Goal: Information Seeking & Learning: Learn about a topic

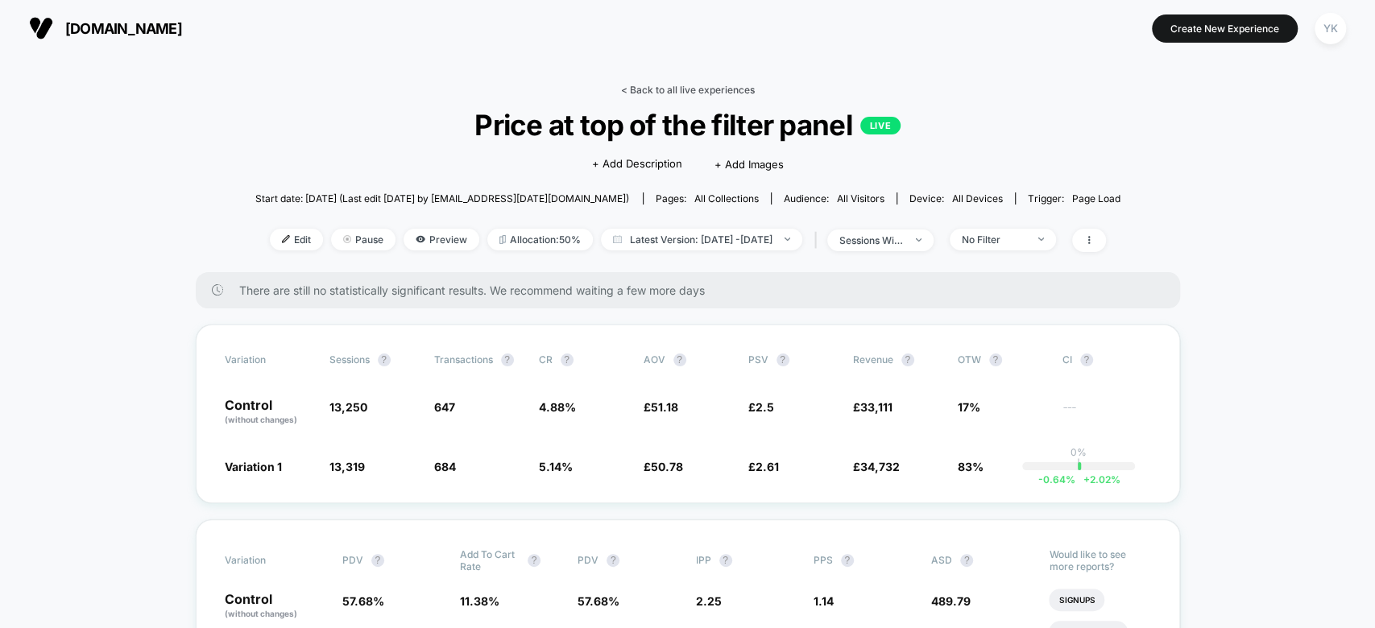
click at [638, 88] on link "< Back to all live experiences" at bounding box center [688, 90] width 134 height 12
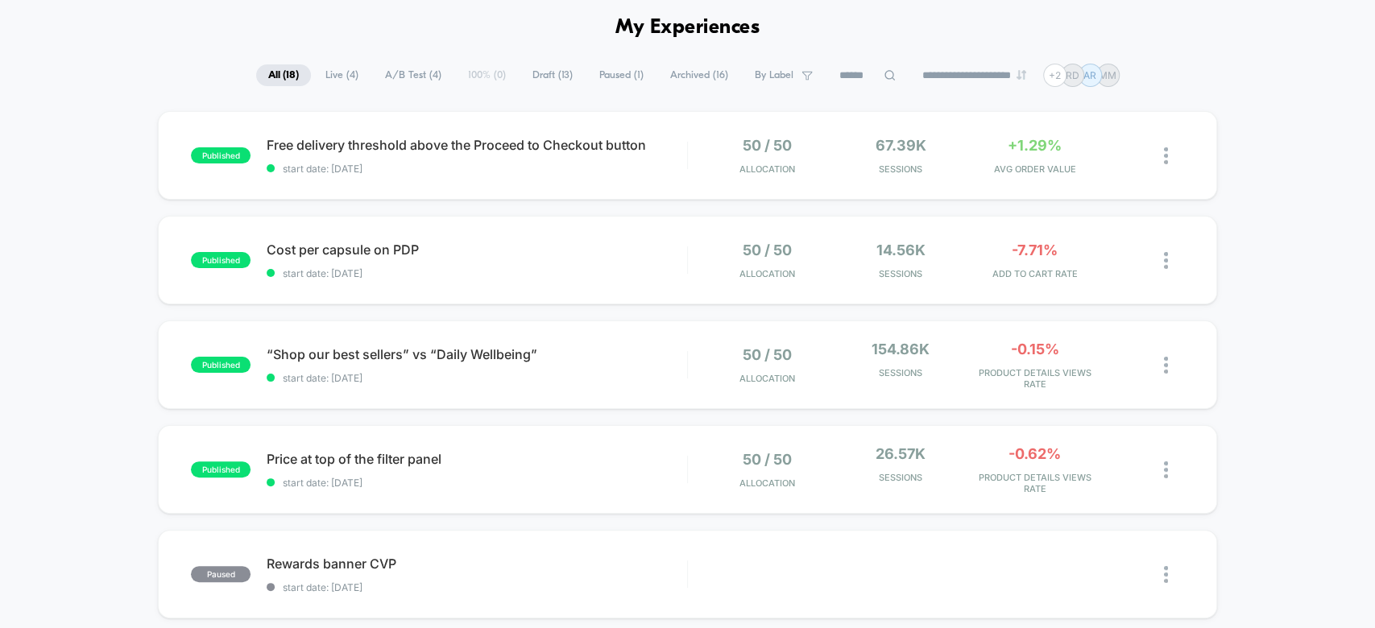
scroll to position [68, 0]
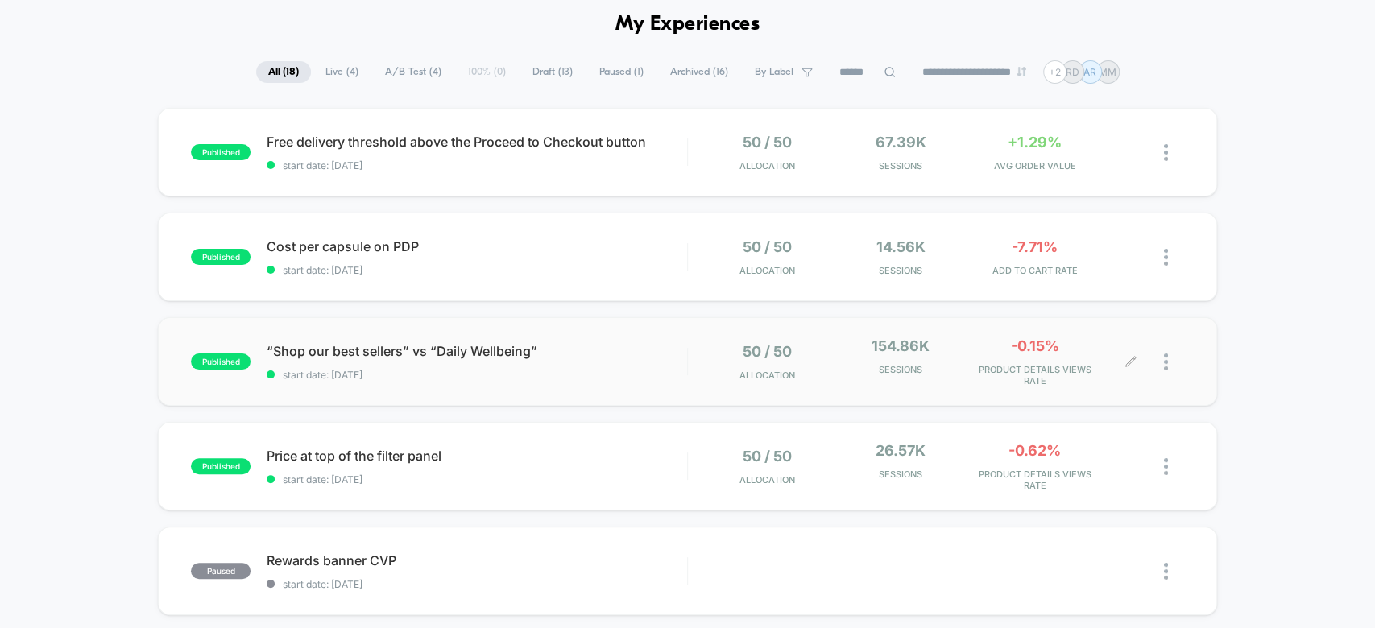
click at [985, 364] on span "PRODUCT DETAILS VIEWS RATE" at bounding box center [1035, 375] width 126 height 23
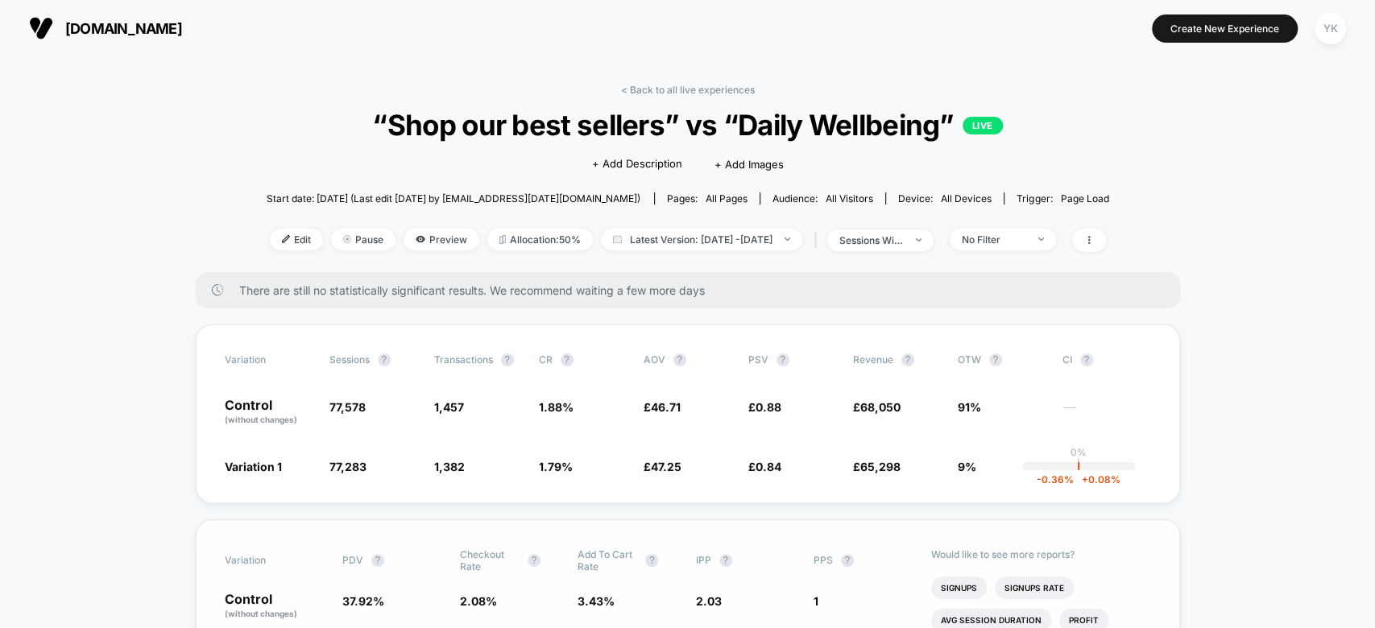
scroll to position [3, 0]
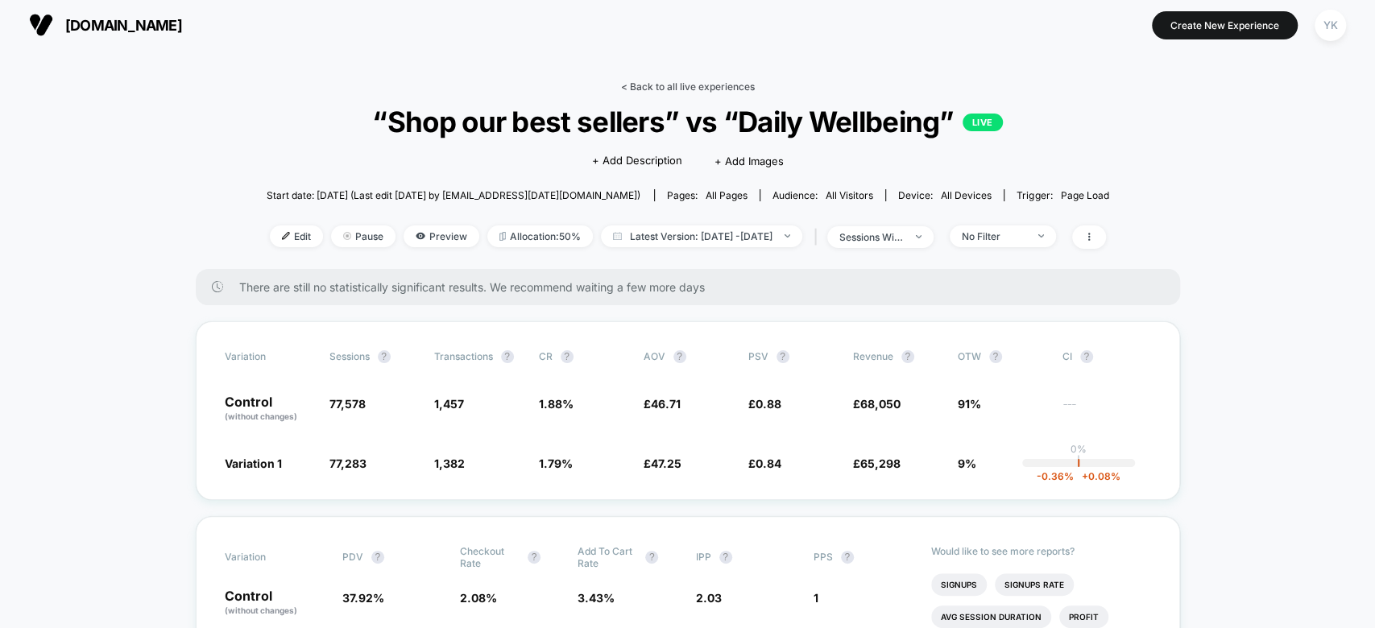
click at [650, 88] on link "< Back to all live experiences" at bounding box center [688, 87] width 134 height 12
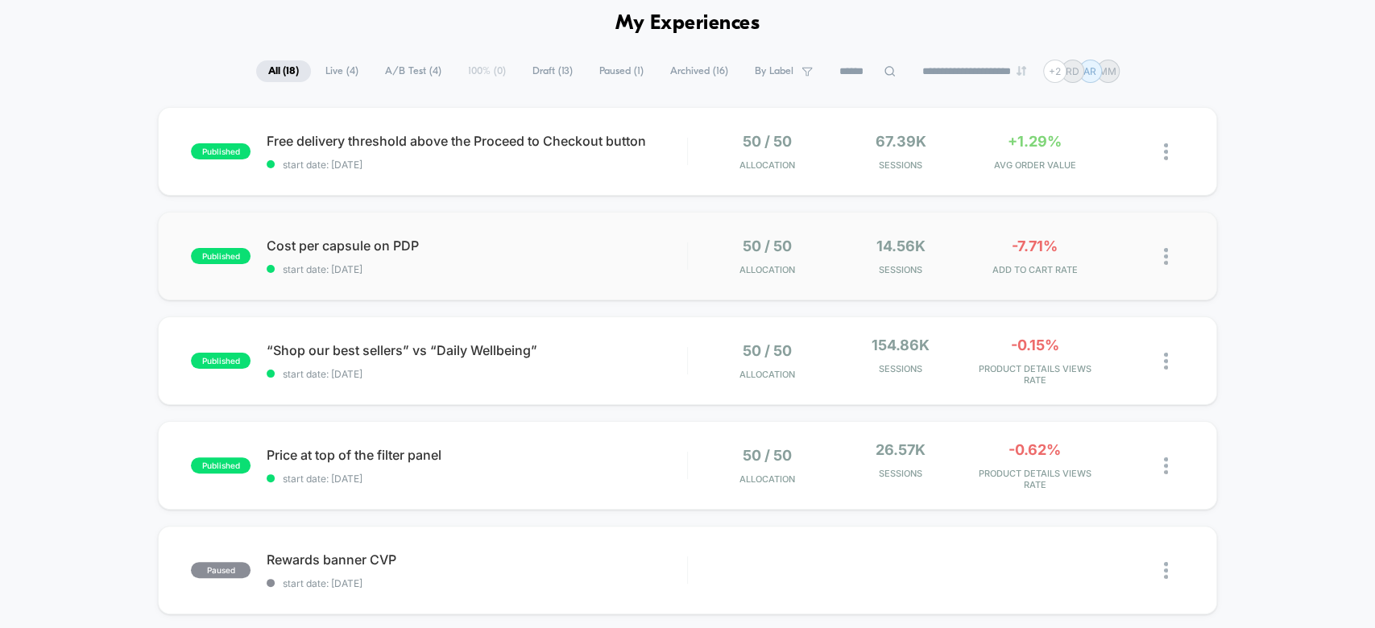
scroll to position [70, 0]
click at [966, 272] on div "50 / 50 Allocation 14.56k Sessions -7.71% ADD TO CART RATE" at bounding box center [917, 255] width 426 height 38
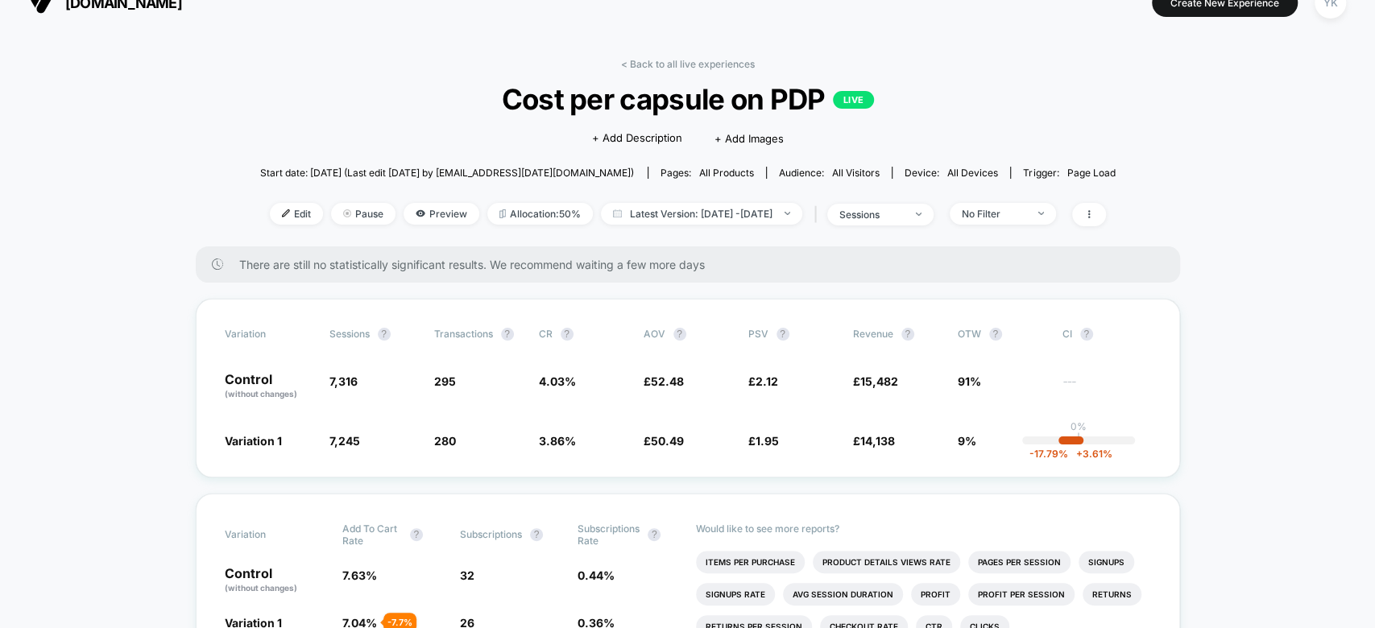
scroll to position [27, 0]
click at [633, 57] on link "< Back to all live experiences" at bounding box center [688, 63] width 134 height 12
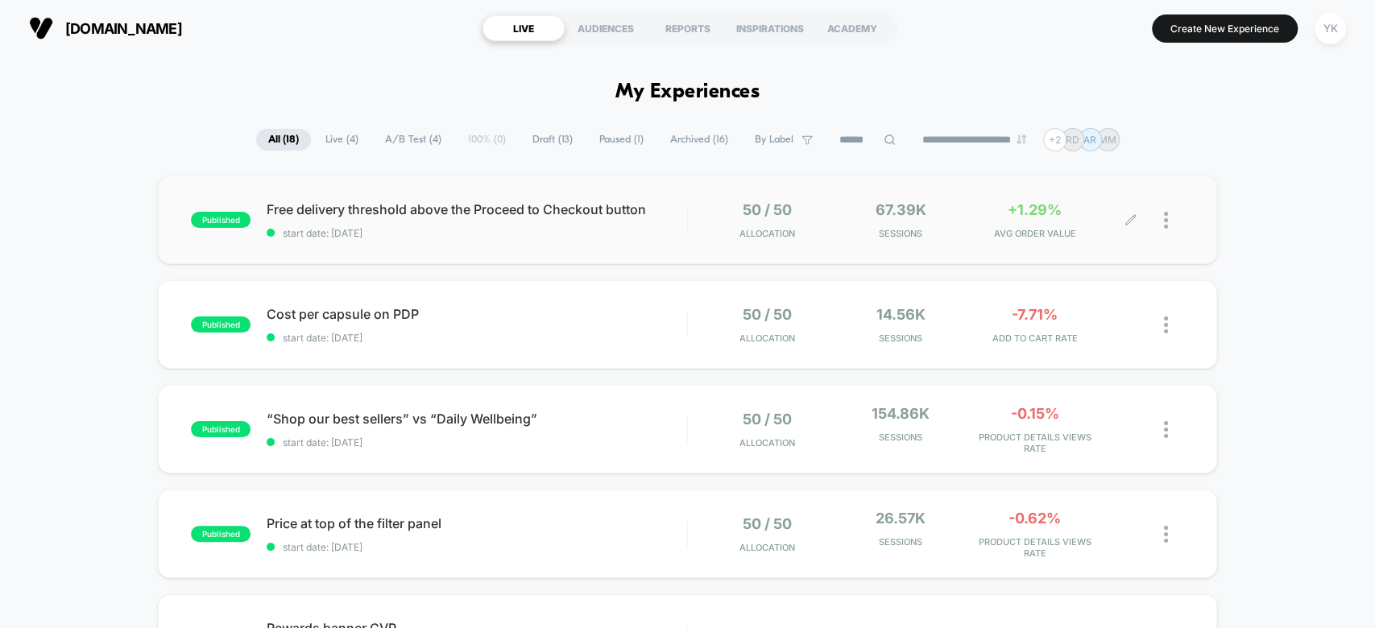
click at [1056, 238] on span "AVG ORDER VALUE" at bounding box center [1035, 233] width 126 height 11
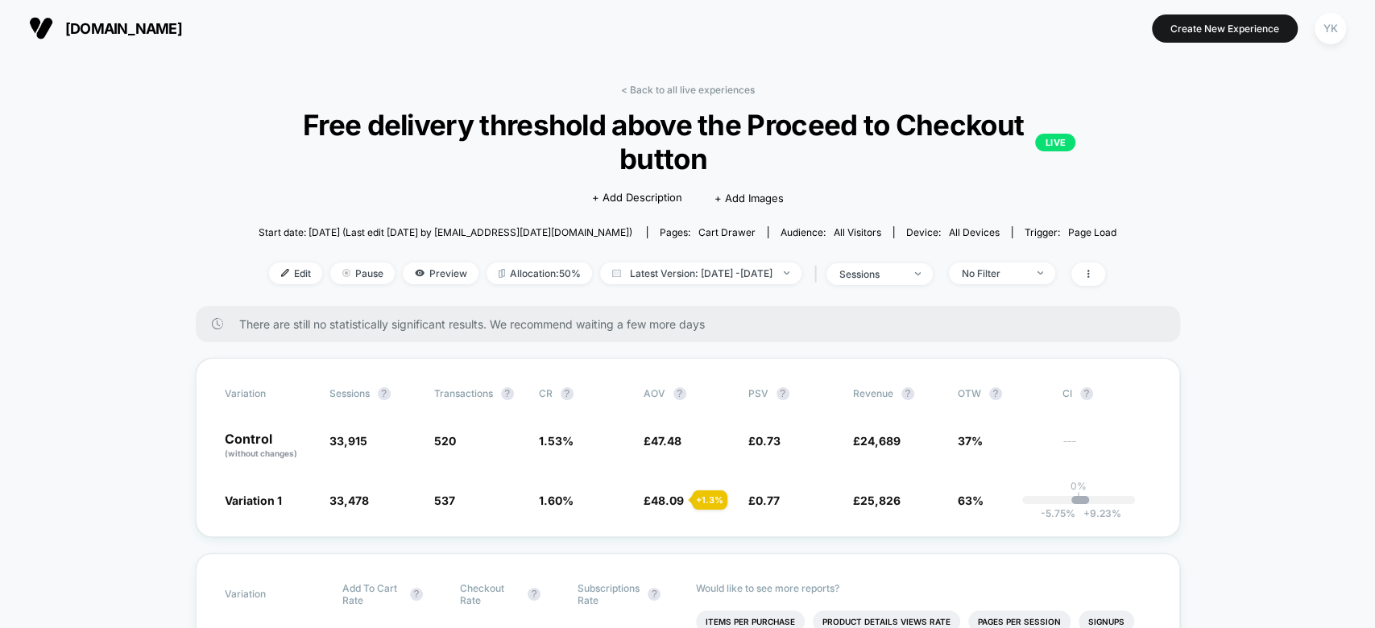
click at [642, 85] on link "< Back to all live experiences" at bounding box center [687, 90] width 134 height 12
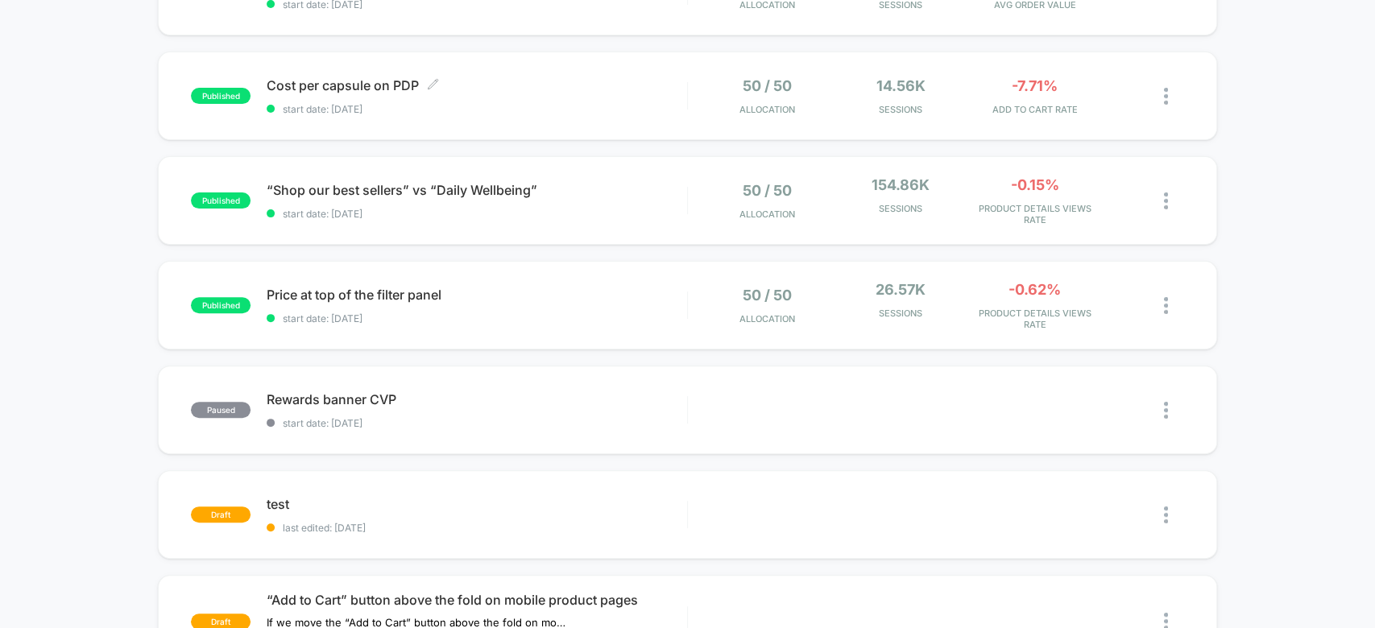
scroll to position [231, 0]
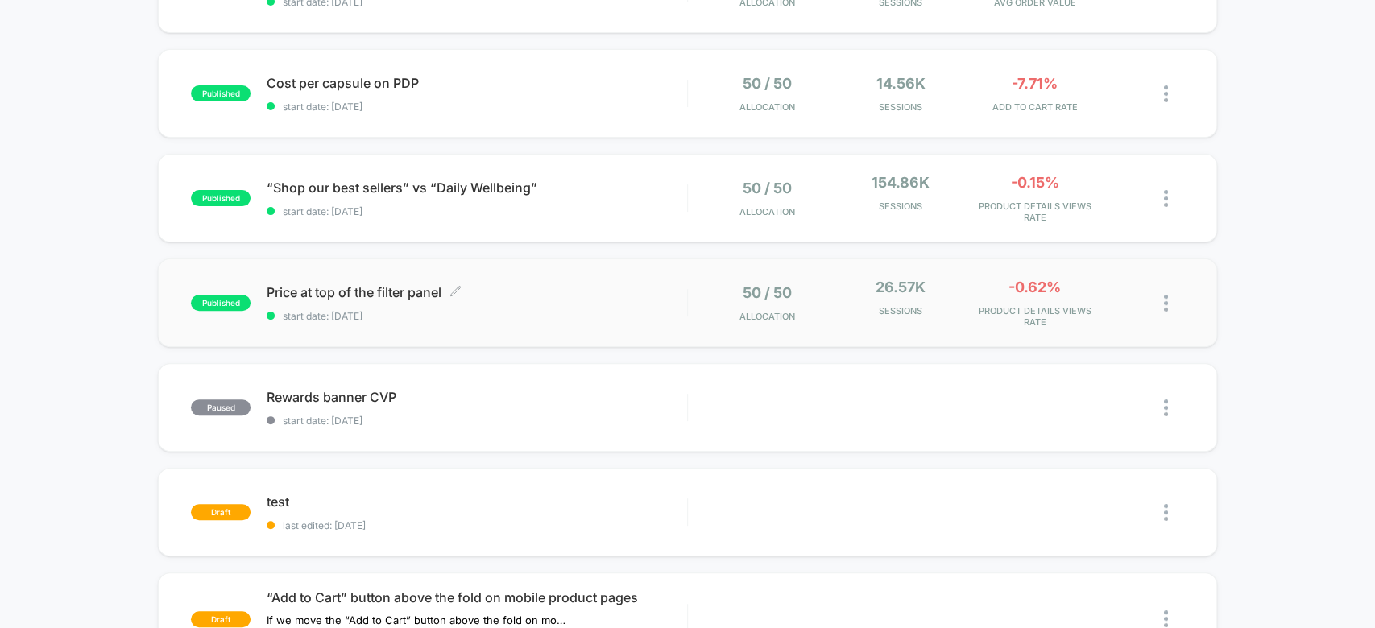
click at [620, 306] on div "Price at top of the filter panel Click to edit experience details Click to edit…" at bounding box center [477, 303] width 420 height 38
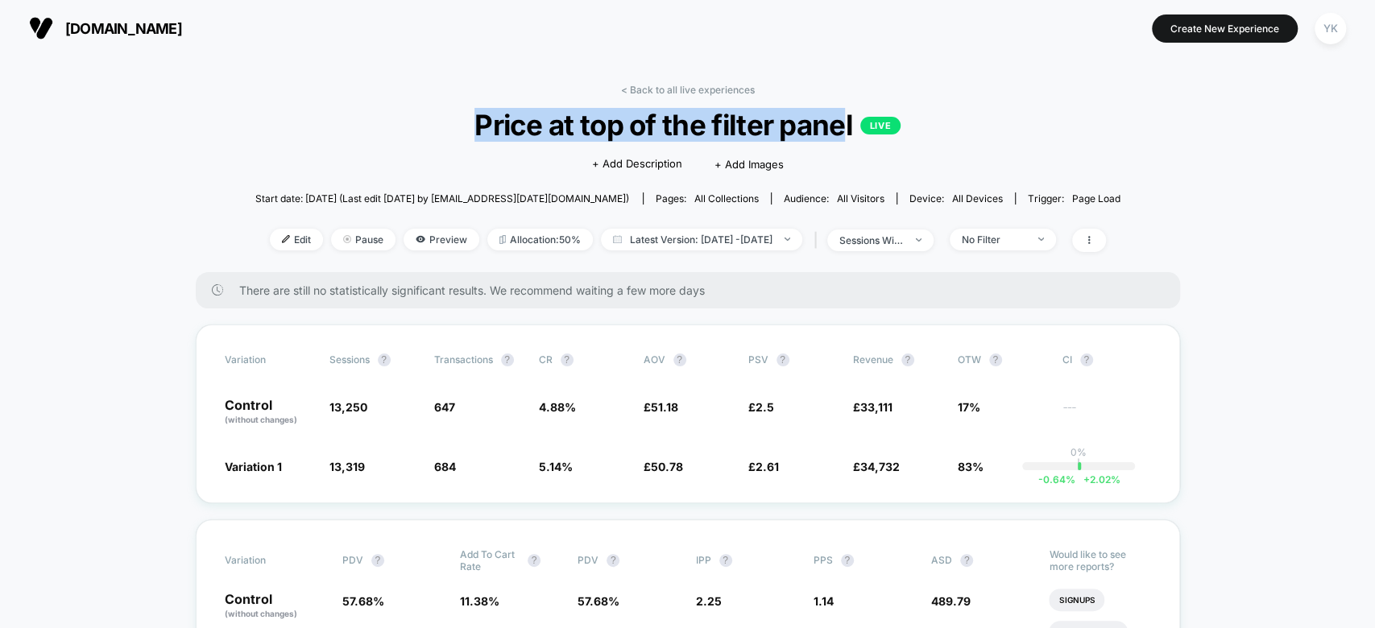
drag, startPoint x: 470, startPoint y: 102, endPoint x: 848, endPoint y: 132, distance: 379.9
click at [848, 132] on div "< Back to all live experiences Price at top of the filter panel LIVE Click to e…" at bounding box center [687, 178] width 865 height 189
drag, startPoint x: 858, startPoint y: 132, endPoint x: 458, endPoint y: 122, distance: 400.6
click at [458, 122] on span "Price at top of the filter panel LIVE" at bounding box center [687, 125] width 778 height 34
copy span "Price at top of the filter panel LIVE"
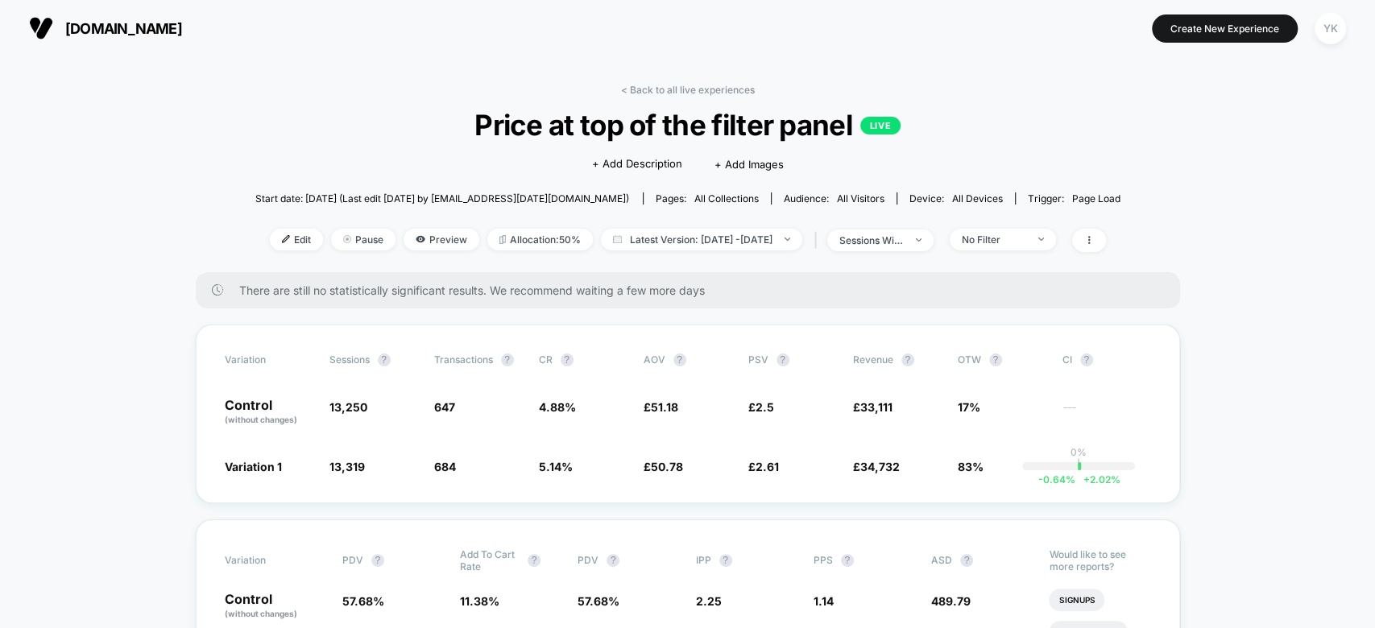
click at [625, 88] on link "< Back to all live experiences" at bounding box center [688, 90] width 134 height 12
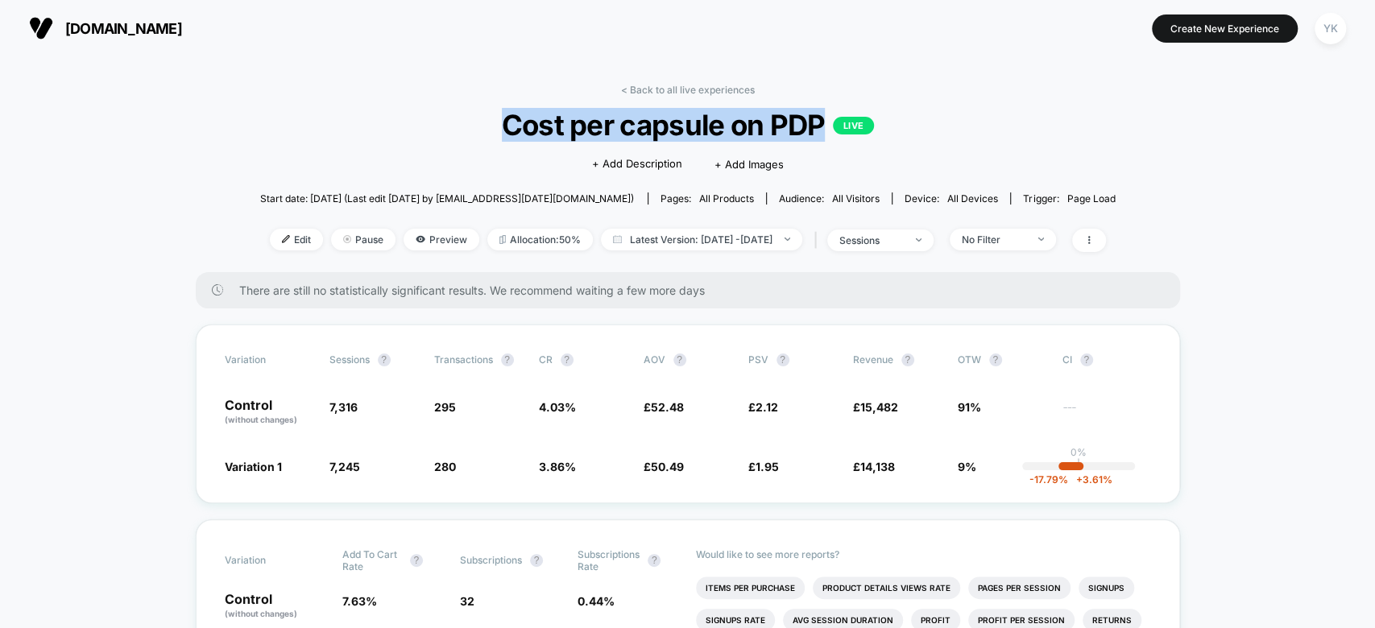
click at [812, 131] on span "Cost per capsule on PDP LIVE" at bounding box center [687, 125] width 769 height 34
copy span "Cost per capsule on PD"
drag, startPoint x: 827, startPoint y: 118, endPoint x: 504, endPoint y: 117, distance: 323.1
click at [504, 117] on span "Cost per capsule on PDP LIVE" at bounding box center [687, 125] width 769 height 34
copy span "Cost per capsule on PDP"
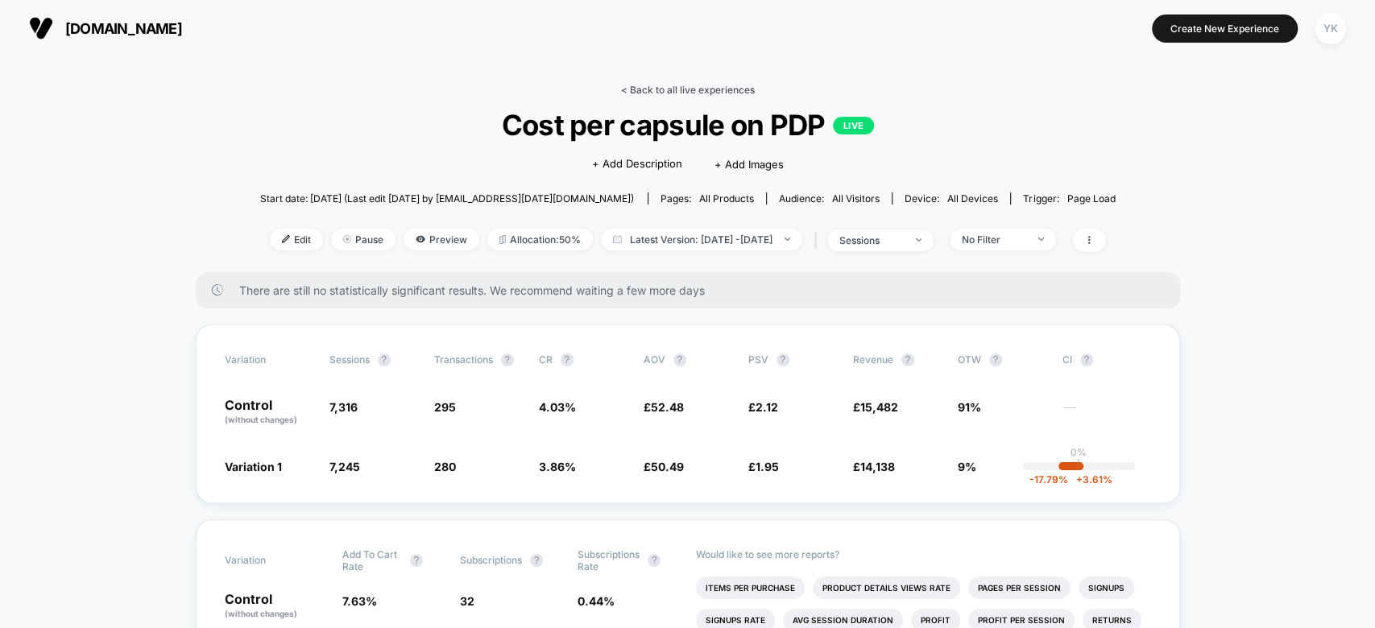
click at [641, 92] on link "< Back to all live experiences" at bounding box center [688, 90] width 134 height 12
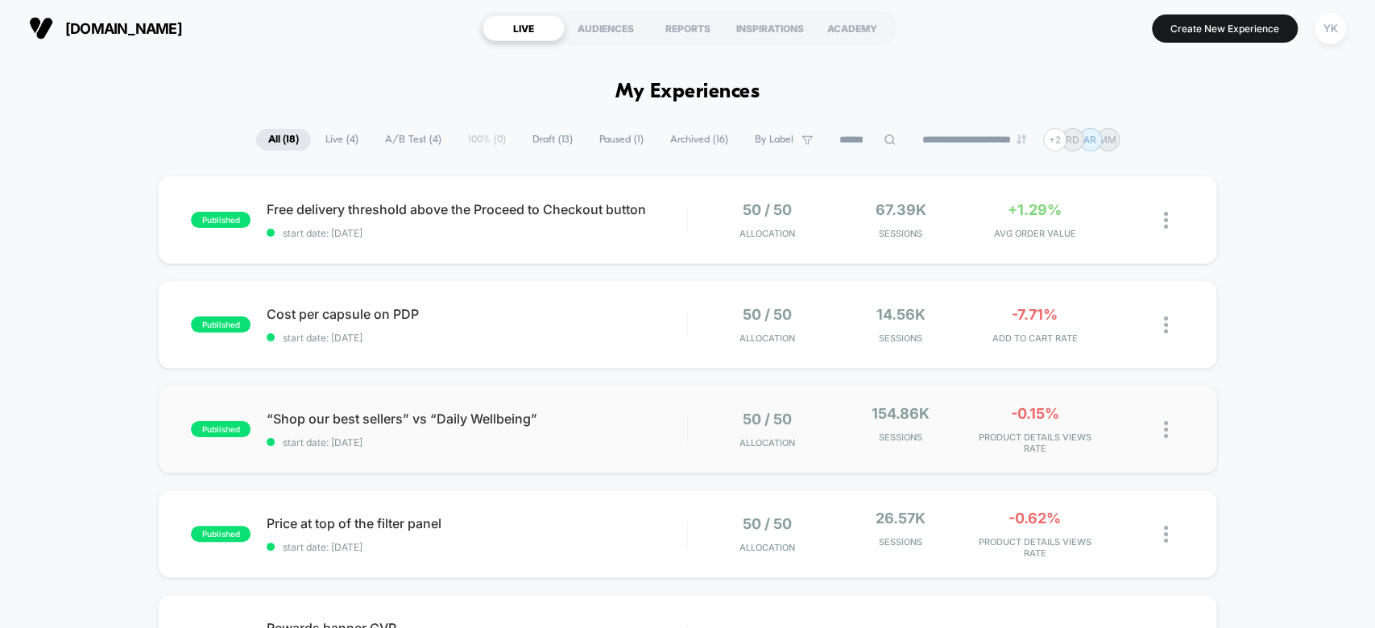
click at [576, 397] on div "published “Shop our best sellers” vs “Daily Wellbeing” start date: 8/26/2025 50…" at bounding box center [687, 429] width 1059 height 89
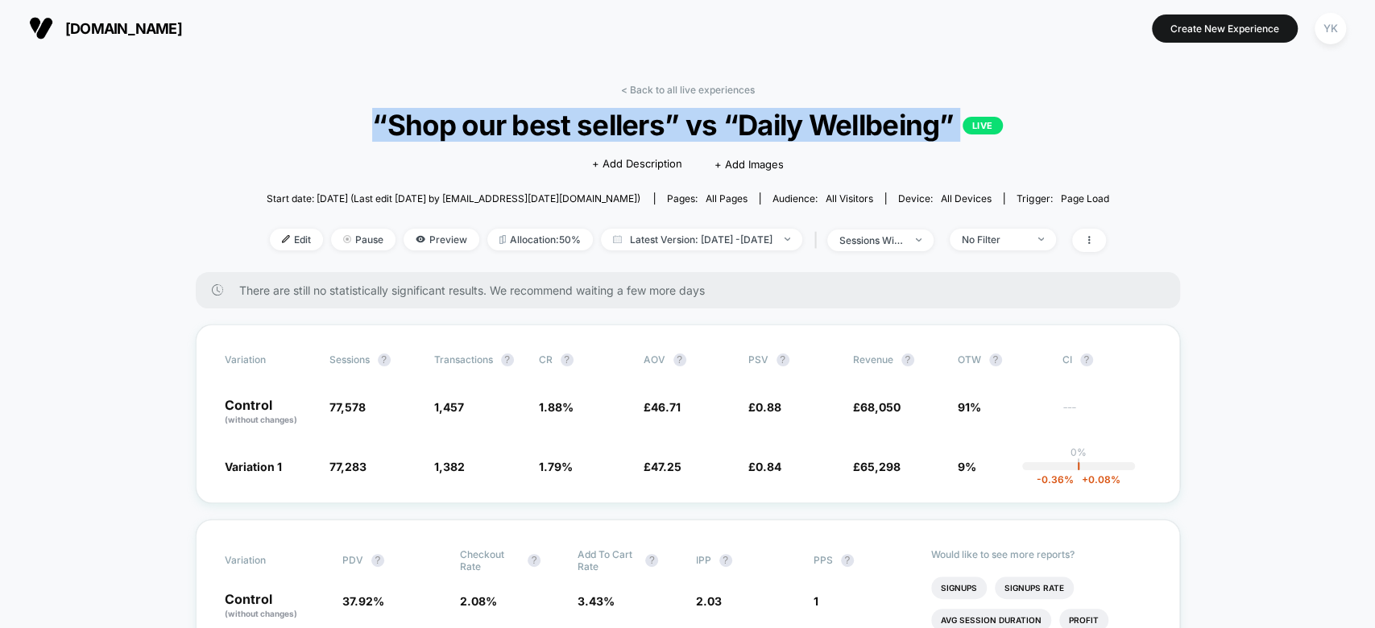
drag, startPoint x: 369, startPoint y: 124, endPoint x: 954, endPoint y: 127, distance: 585.0
click at [954, 127] on span "“Shop our best sellers” vs “Daily Wellbeing” LIVE" at bounding box center [688, 125] width 758 height 34
copy span "“Shop our best sellers” vs “Daily Wellbeing”"
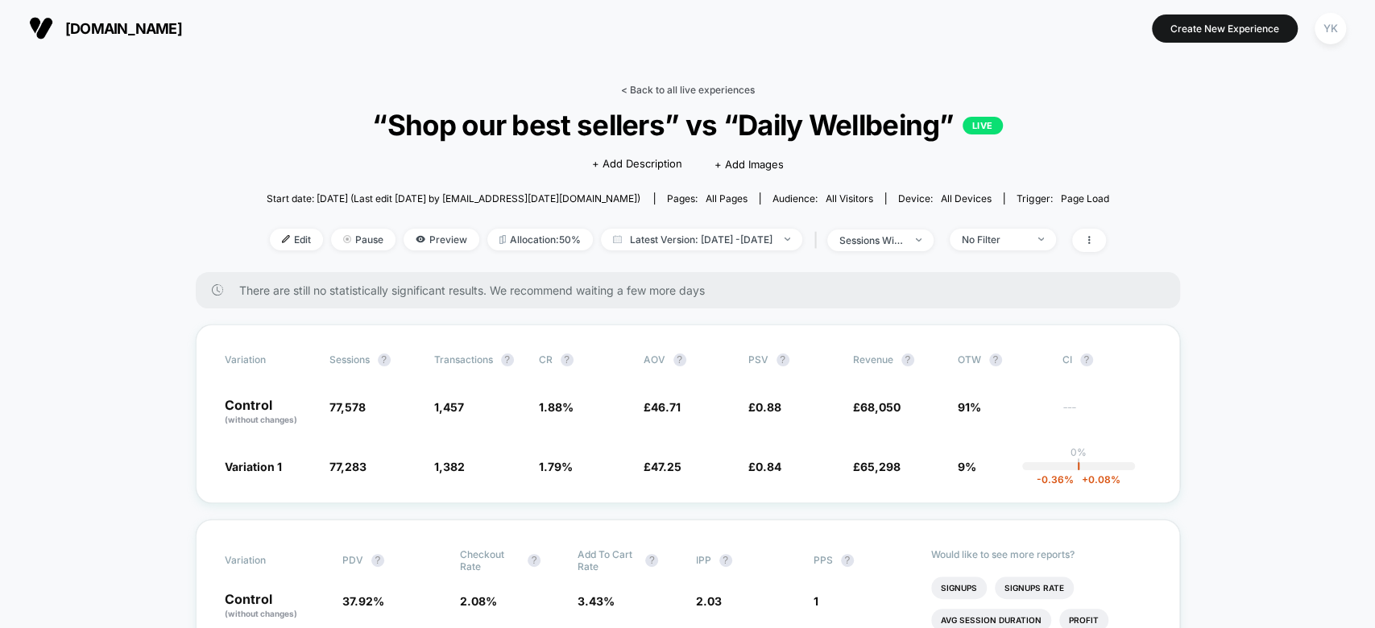
click at [639, 87] on link "< Back to all live experiences" at bounding box center [688, 90] width 134 height 12
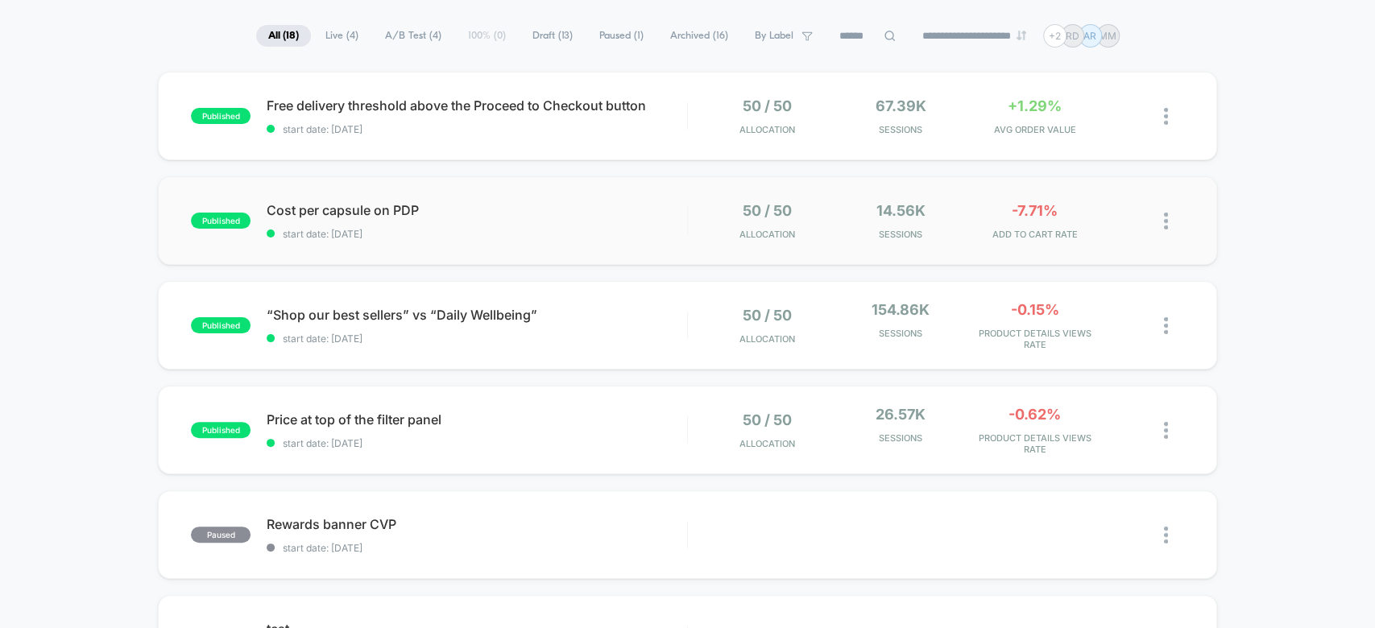
scroll to position [105, 0]
click at [589, 396] on div "published Price at top of the filter panel start date: 8/20/2025 50 / 50 Alloca…" at bounding box center [687, 429] width 1059 height 89
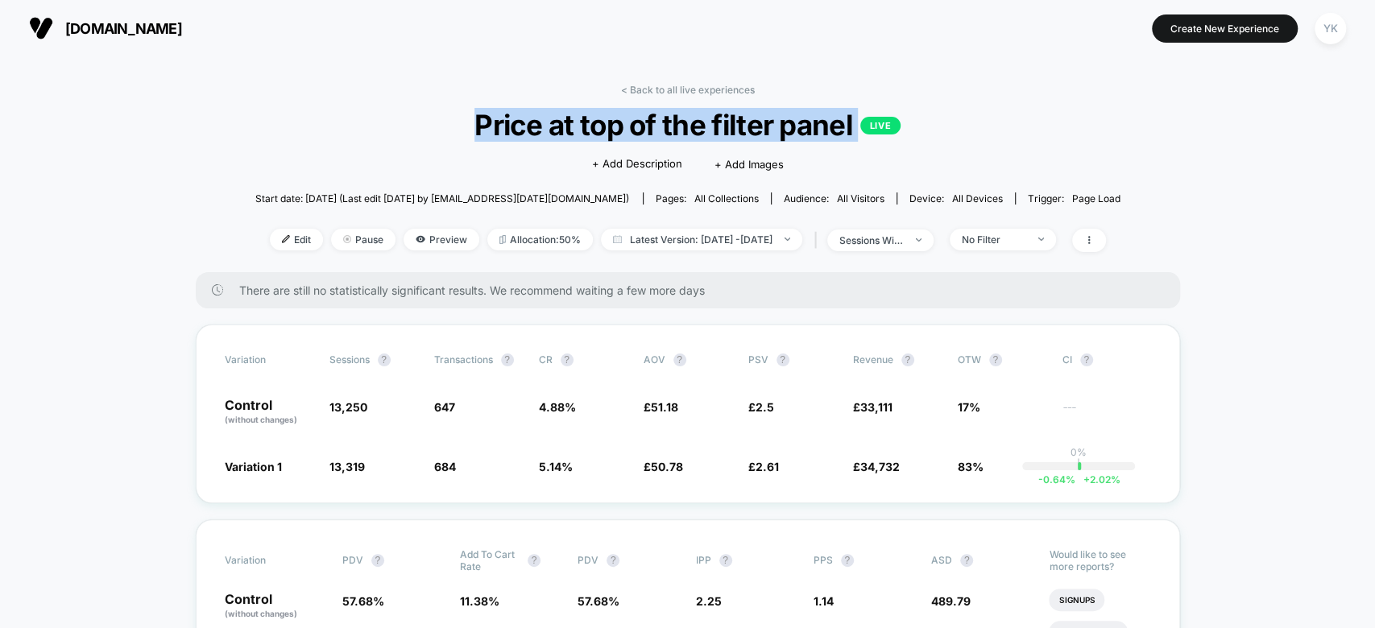
drag, startPoint x: 458, startPoint y: 118, endPoint x: 867, endPoint y: 110, distance: 409.4
click at [867, 110] on span "Price at top of the filter panel LIVE" at bounding box center [687, 125] width 778 height 34
